Goal: Task Accomplishment & Management: Complete application form

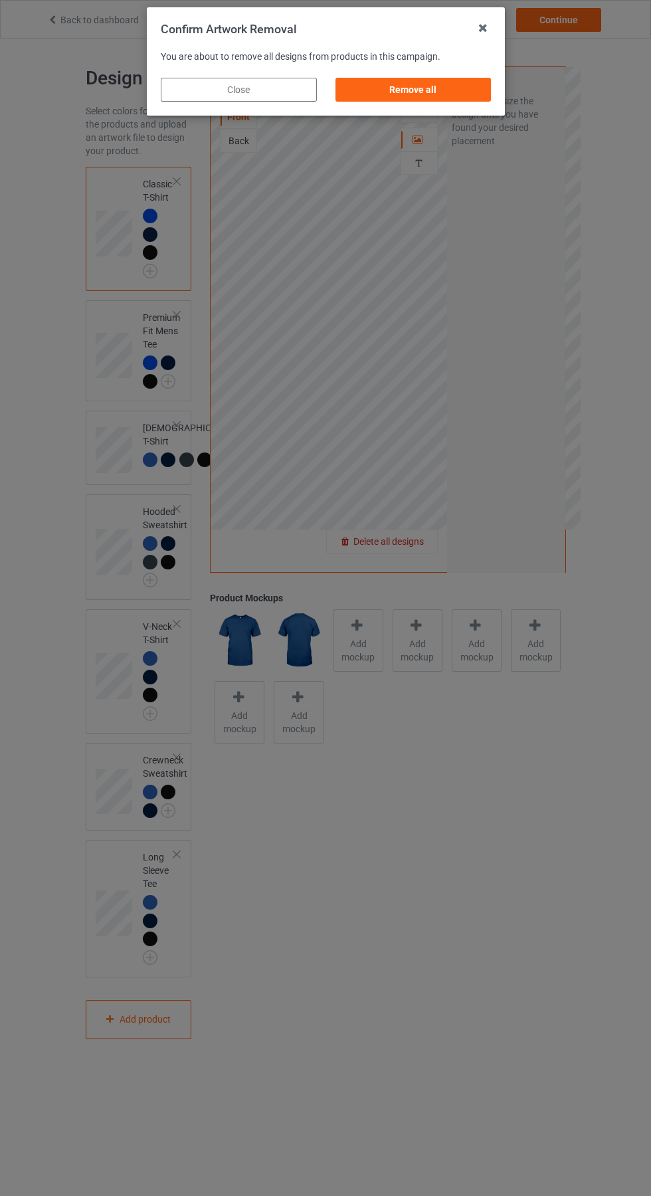
click at [378, 94] on div "Remove all" at bounding box center [413, 90] width 156 height 24
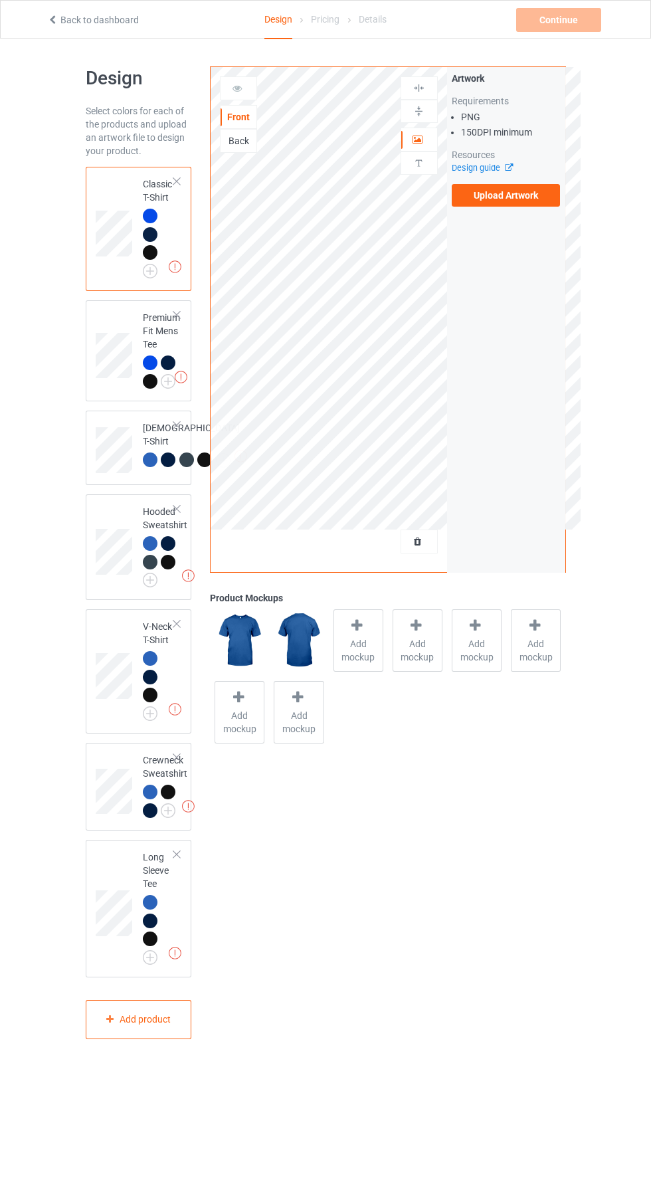
click at [504, 203] on label "Upload Artwork" at bounding box center [506, 195] width 109 height 23
click at [0, 0] on input "Upload Artwork" at bounding box center [0, 0] width 0 height 0
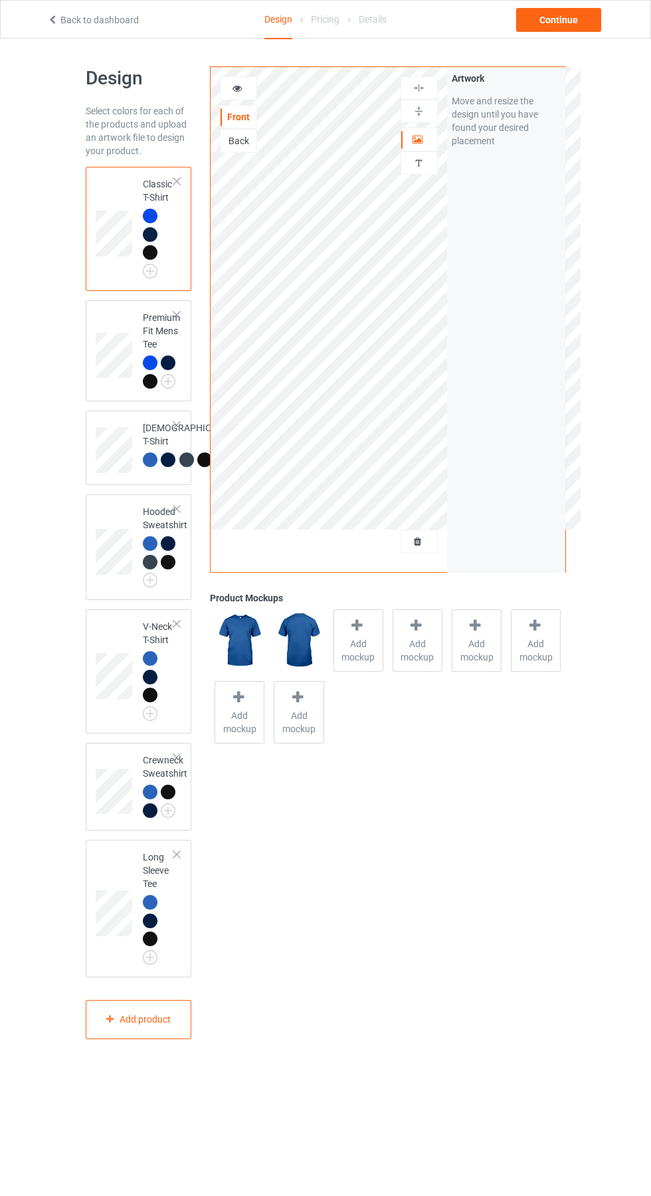
click at [238, 86] on icon at bounding box center [237, 86] width 11 height 9
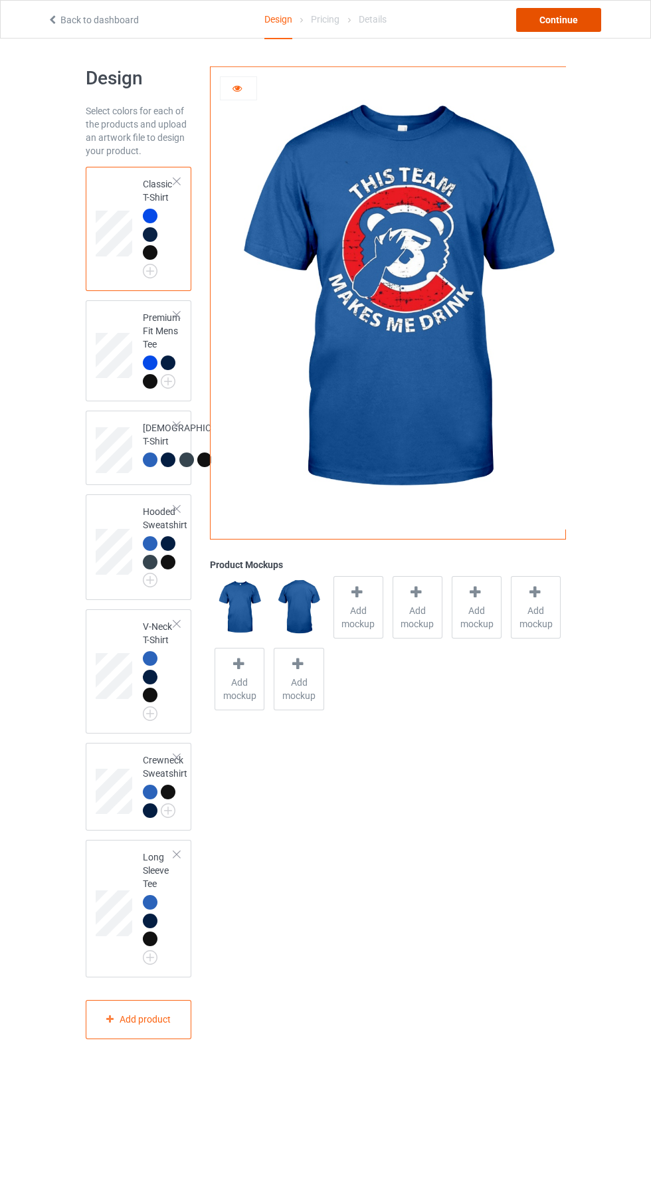
click at [570, 31] on div "Continue" at bounding box center [558, 20] width 85 height 24
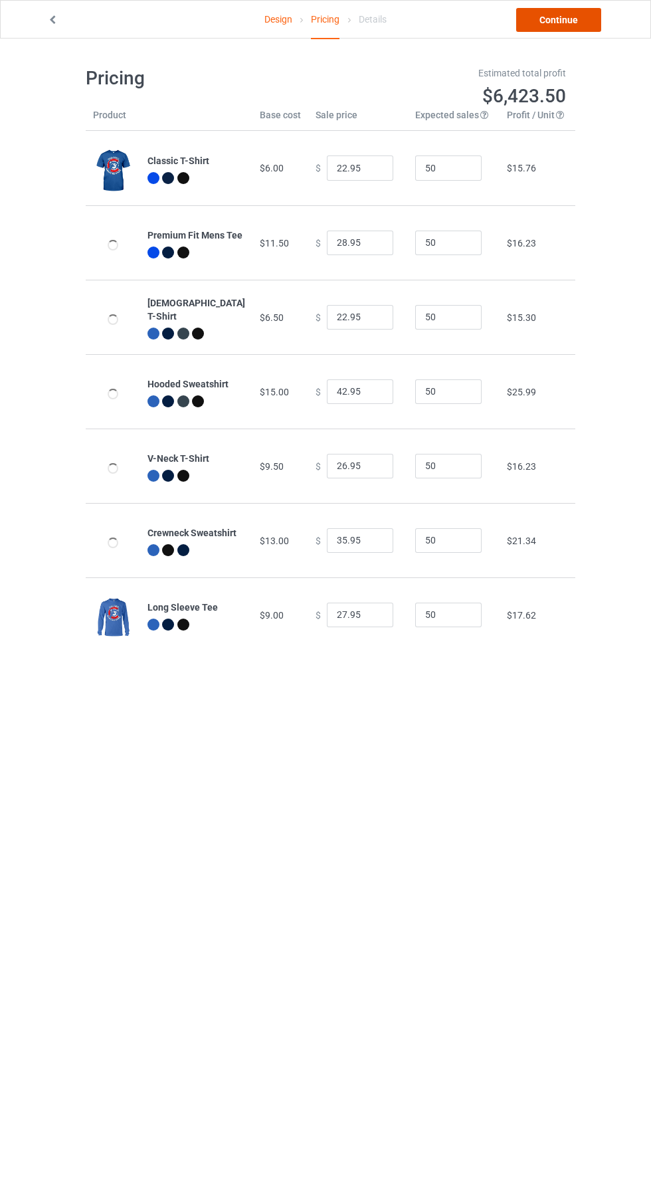
click at [579, 25] on link "Continue" at bounding box center [558, 20] width 85 height 24
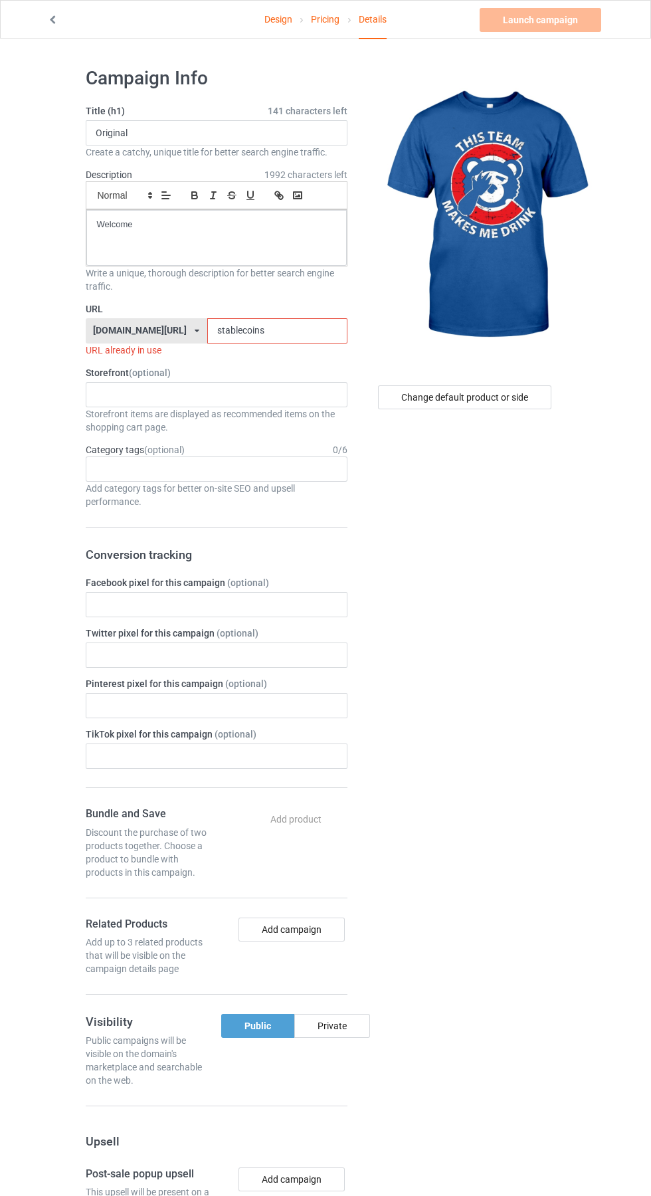
click at [283, 331] on input "stablecoins" at bounding box center [277, 330] width 140 height 25
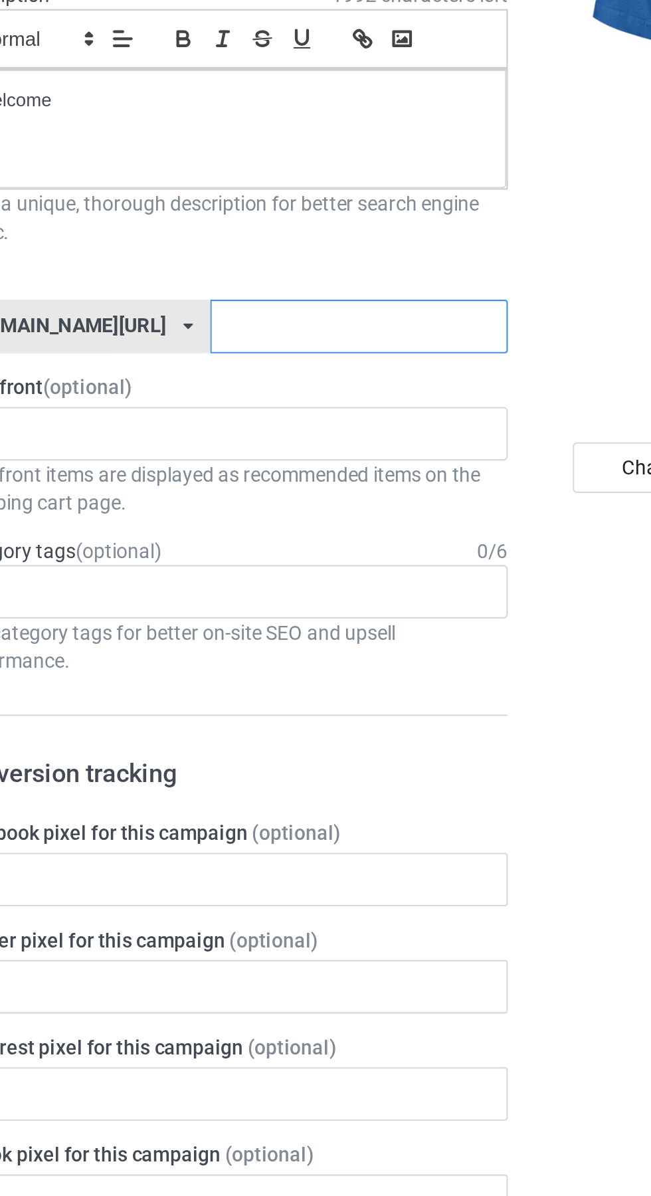
type input "F"
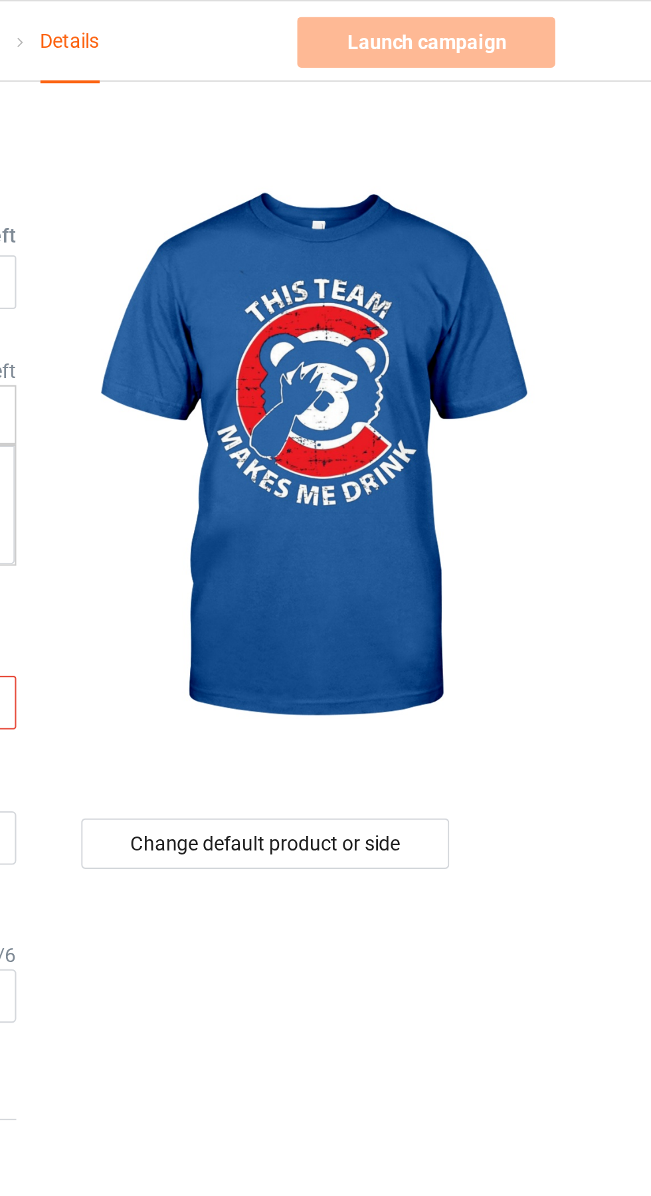
type input "103"
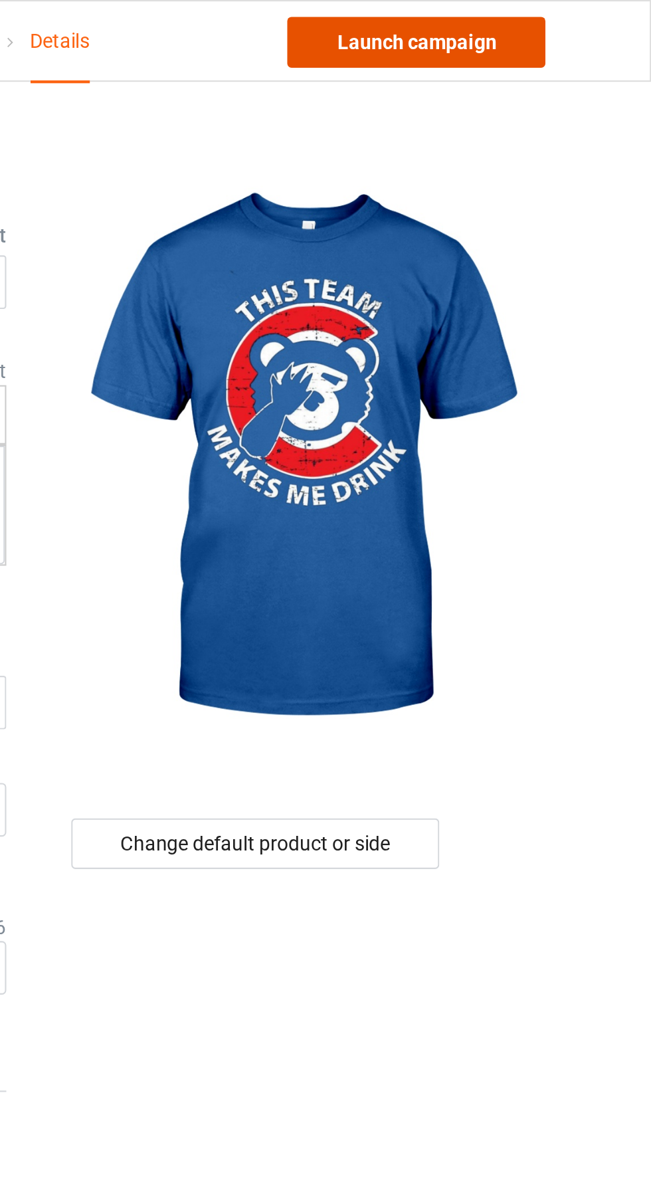
click at [565, 19] on link "Launch campaign" at bounding box center [541, 20] width 122 height 24
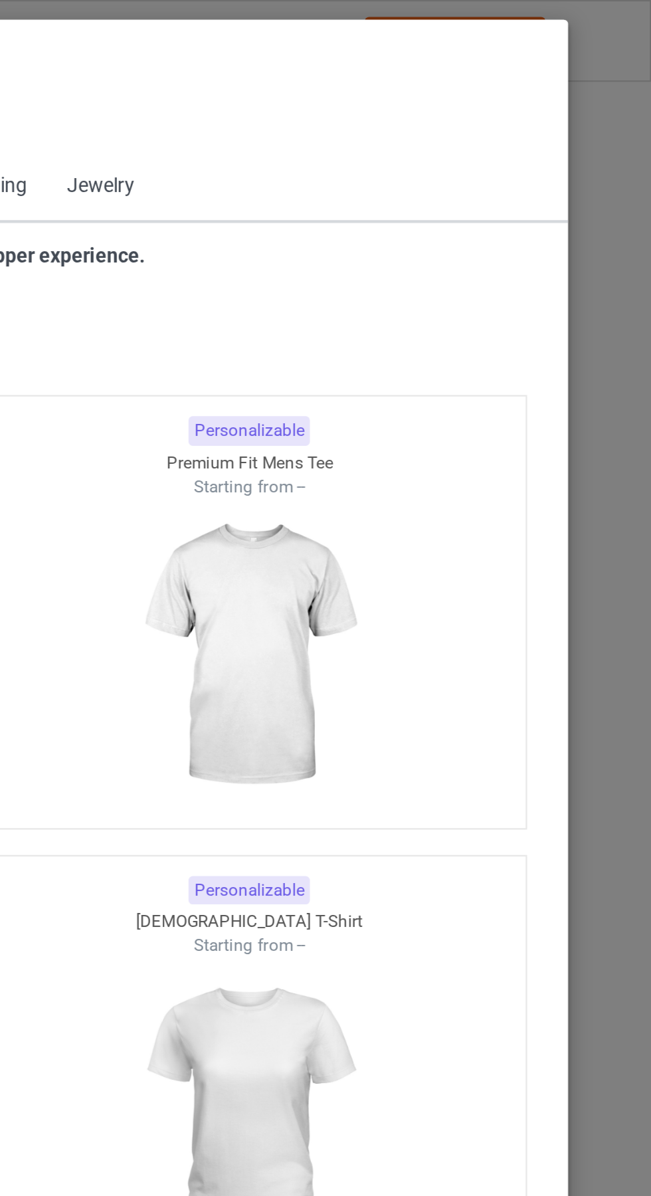
scroll to position [711, 0]
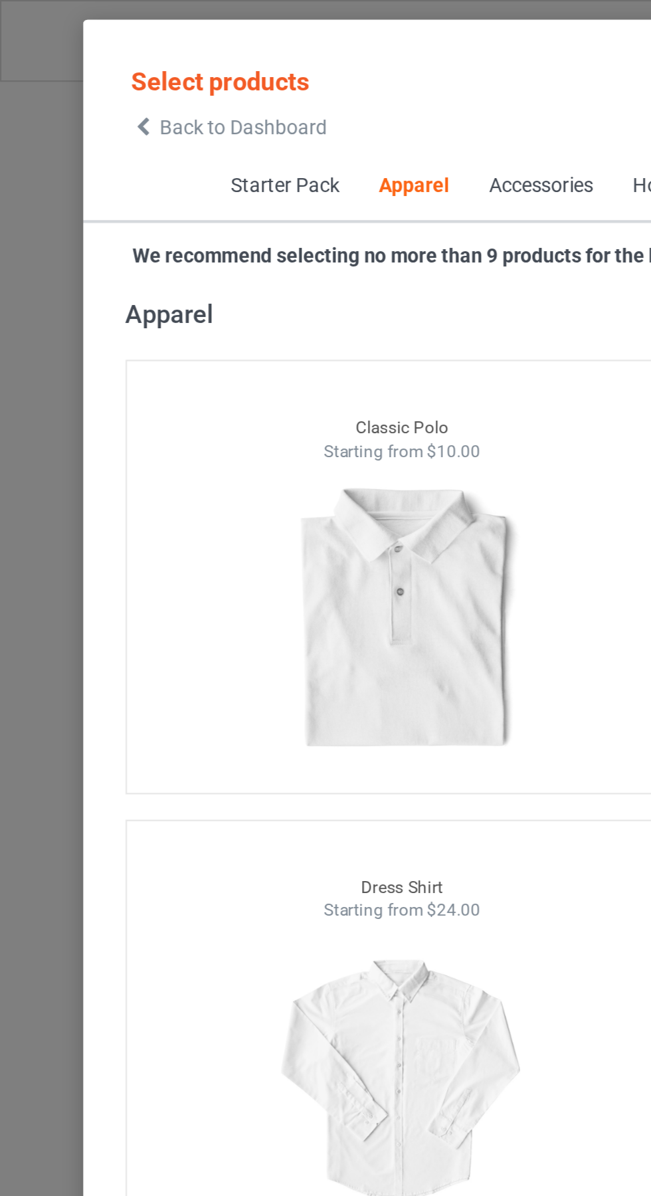
click at [67, 60] on icon at bounding box center [67, 59] width 11 height 9
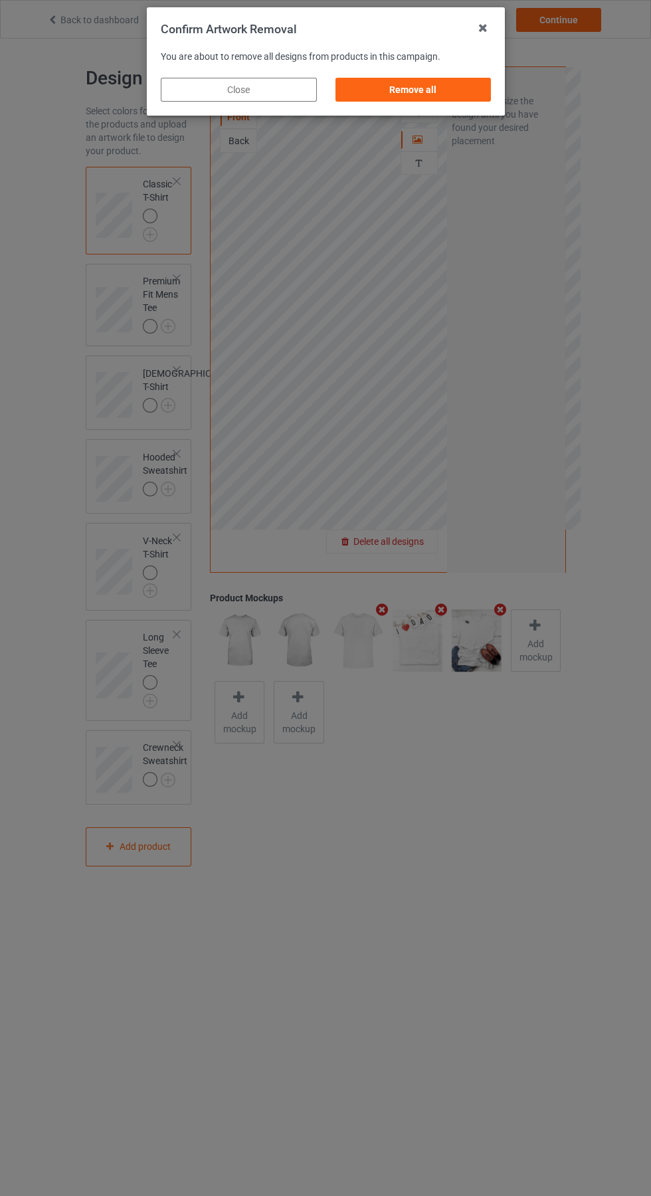
click at [418, 84] on div "Remove all" at bounding box center [413, 90] width 156 height 24
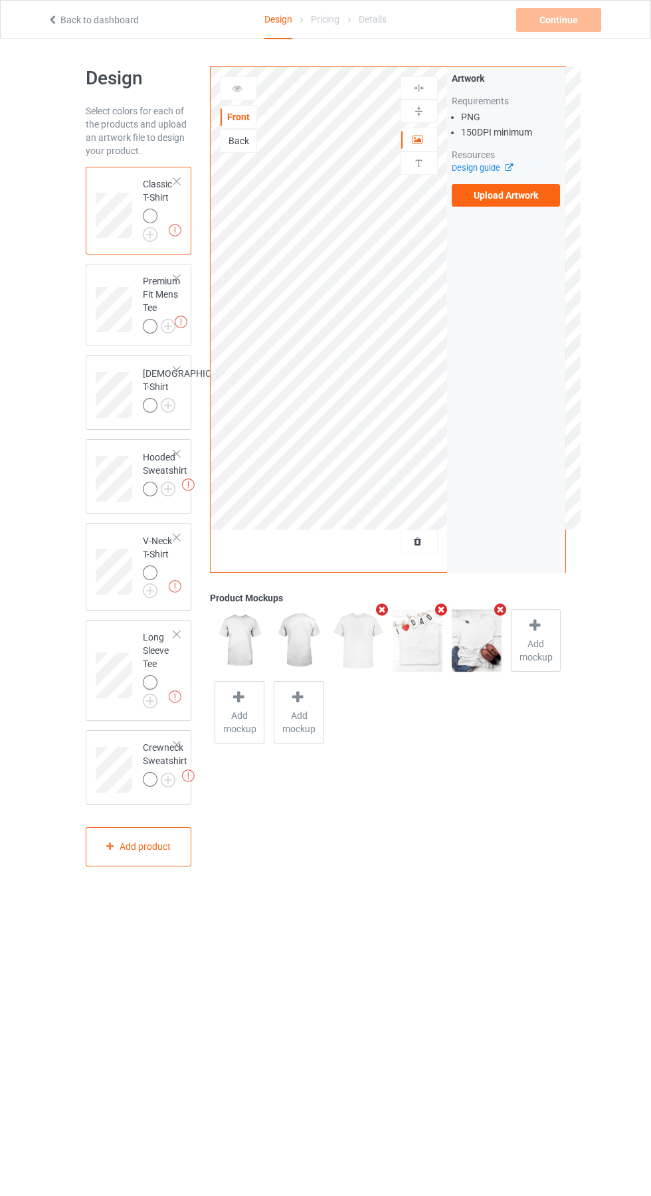
click at [515, 197] on label "Upload Artwork" at bounding box center [506, 195] width 109 height 23
click at [0, 0] on input "Upload Artwork" at bounding box center [0, 0] width 0 height 0
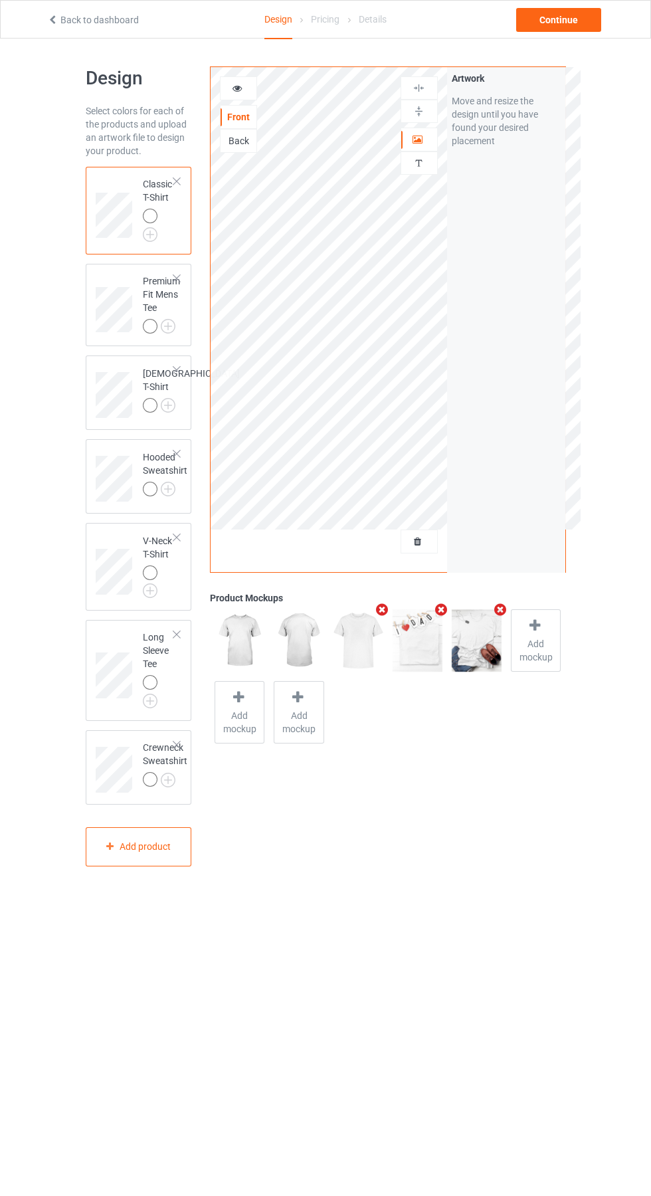
click at [237, 82] on icon at bounding box center [237, 86] width 11 height 9
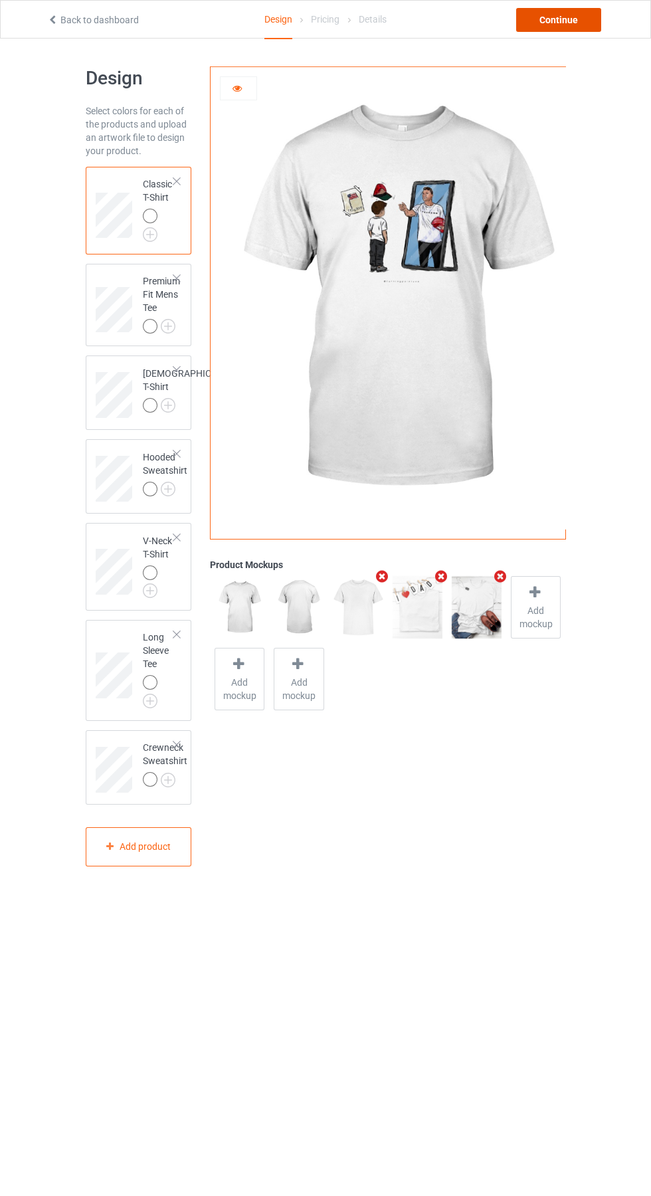
click at [583, 20] on div "Continue" at bounding box center [558, 20] width 85 height 24
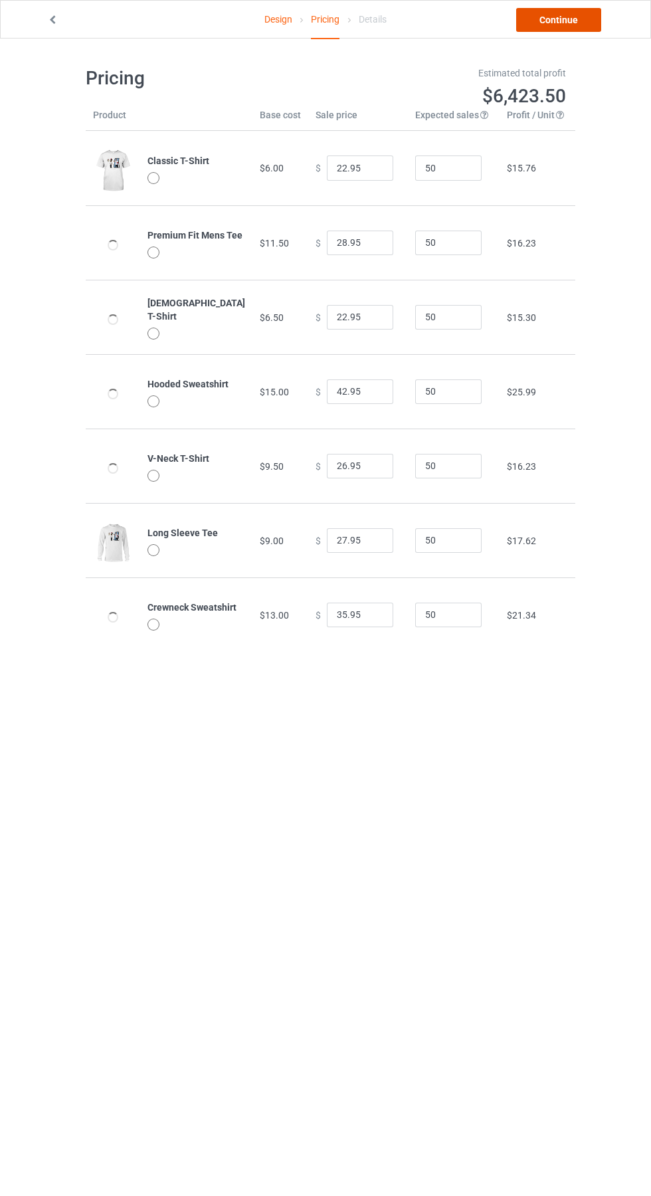
click at [579, 29] on link "Continue" at bounding box center [558, 20] width 85 height 24
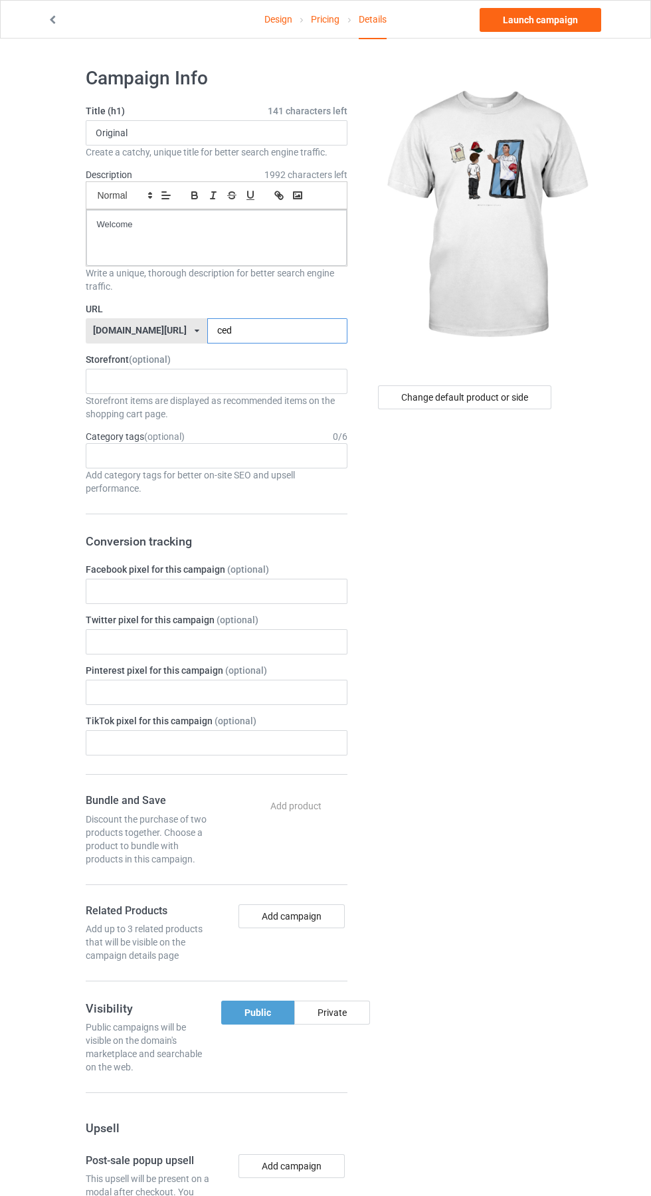
click at [262, 331] on input "ced" at bounding box center [277, 330] width 140 height 25
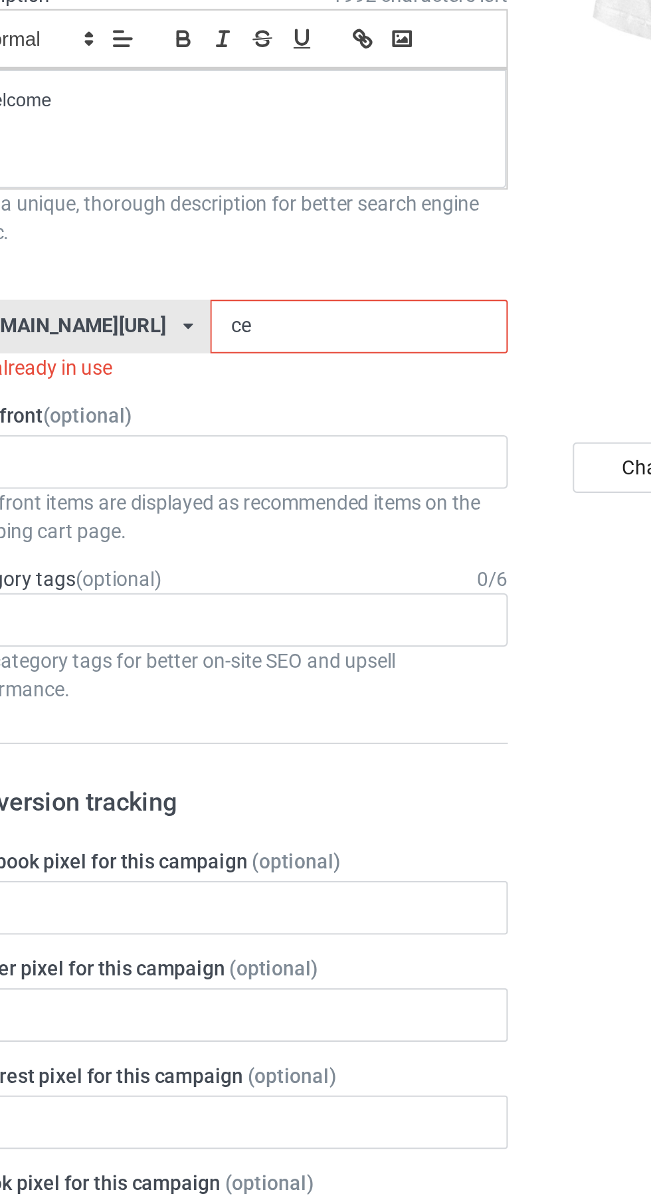
type input "c"
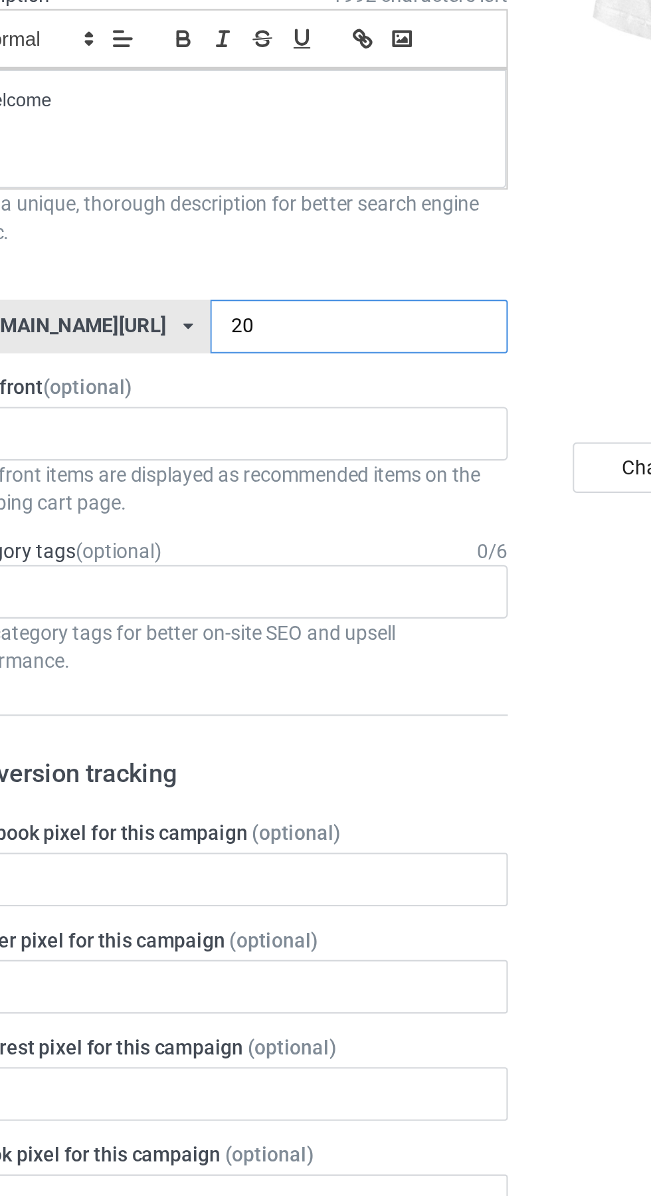
type input "201"
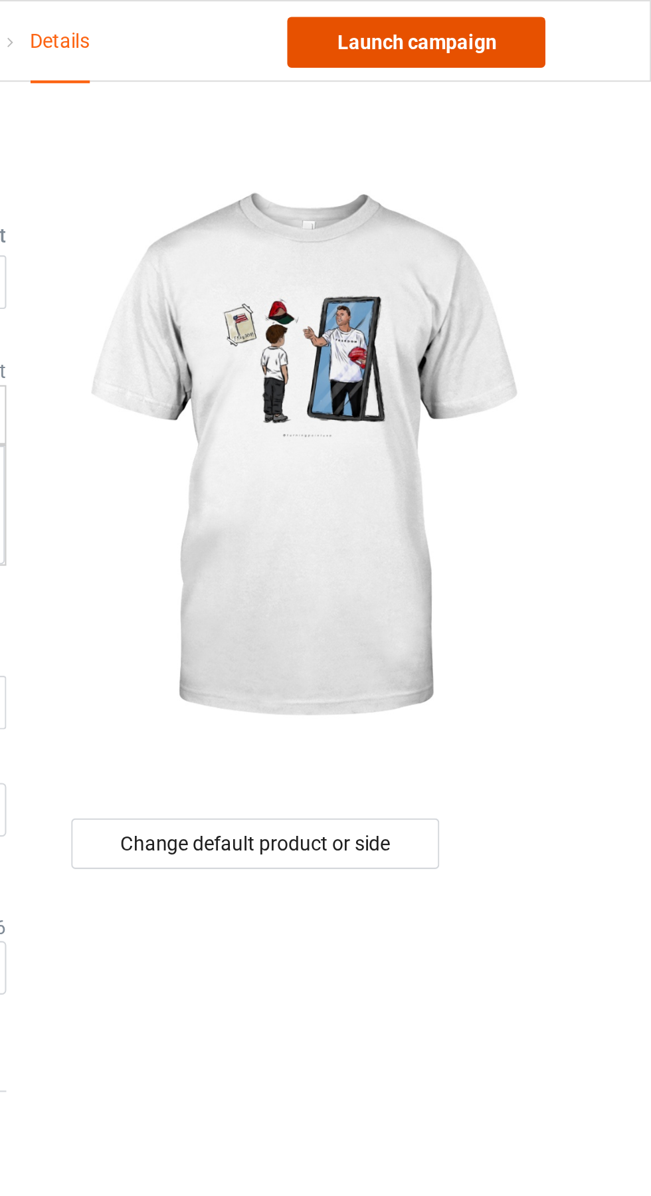
click at [563, 21] on link "Launch campaign" at bounding box center [541, 20] width 122 height 24
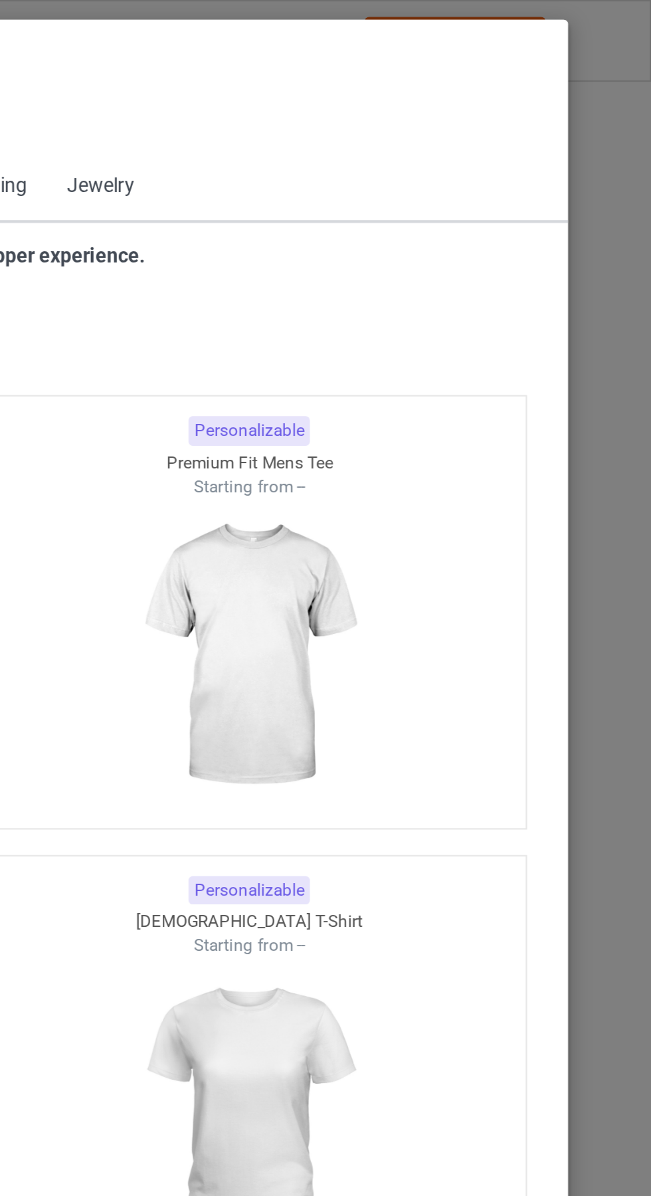
scroll to position [711, 0]
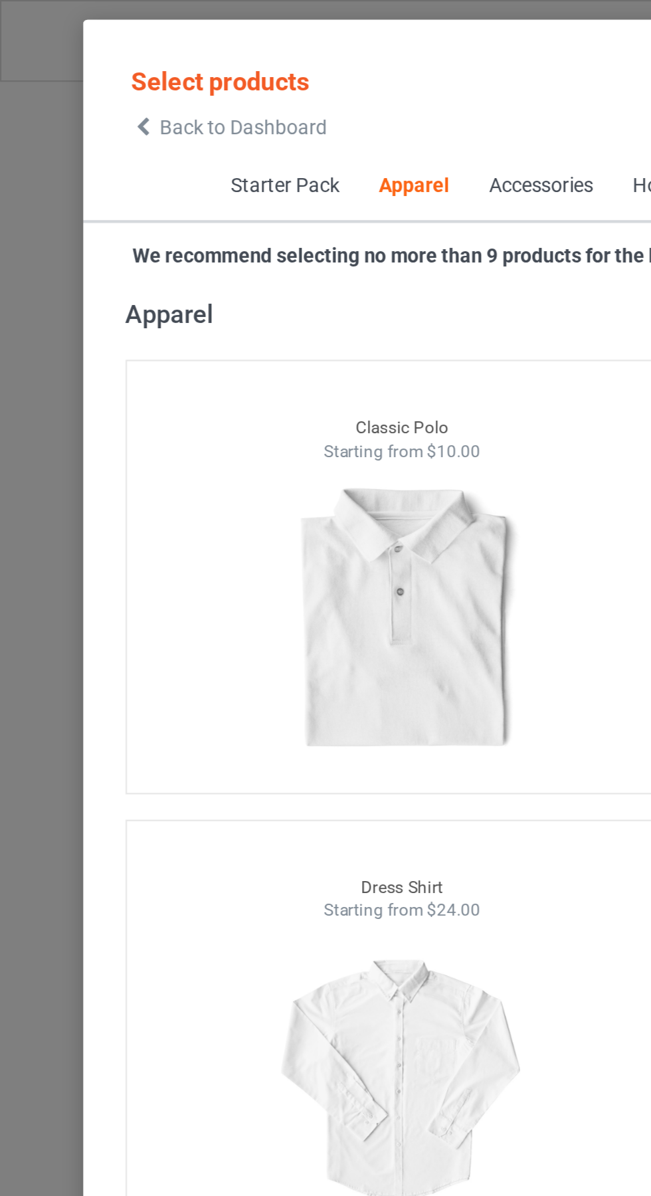
click at [75, 62] on span "Back to Dashboard" at bounding box center [114, 59] width 79 height 11
